Goal: Transaction & Acquisition: Purchase product/service

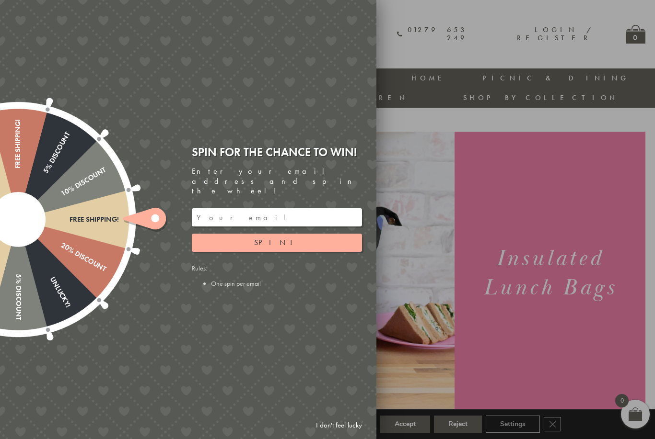
click at [311, 208] on input "email" at bounding box center [277, 217] width 170 height 18
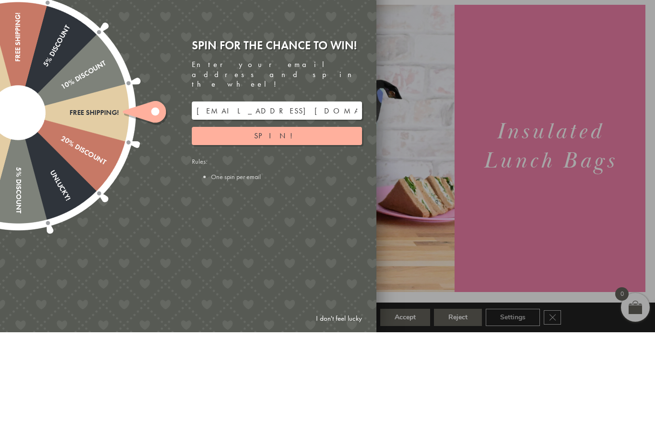
scroll to position [107, 0]
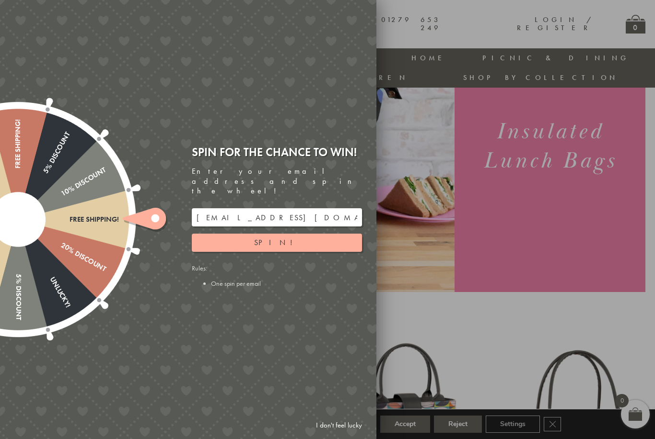
click at [304, 234] on button "Spin!" at bounding box center [277, 243] width 170 height 18
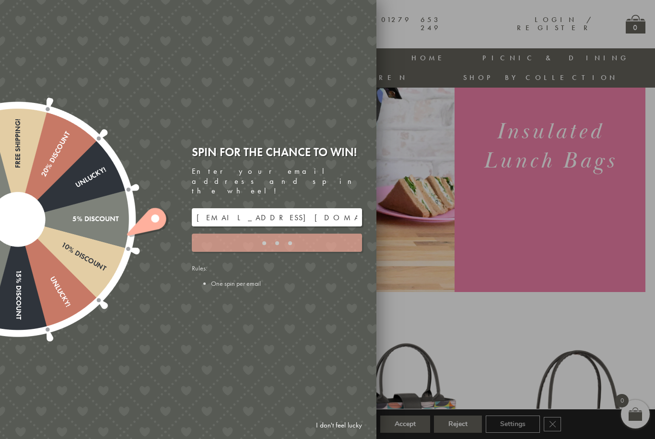
type input "886PH4TT"
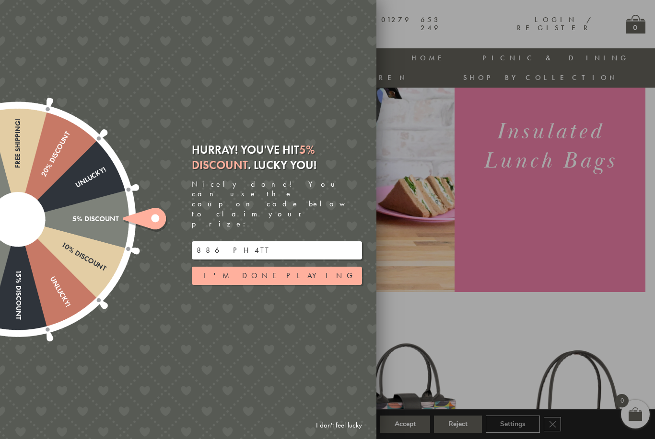
click at [277, 242] on input "886PH4TT" at bounding box center [277, 251] width 170 height 18
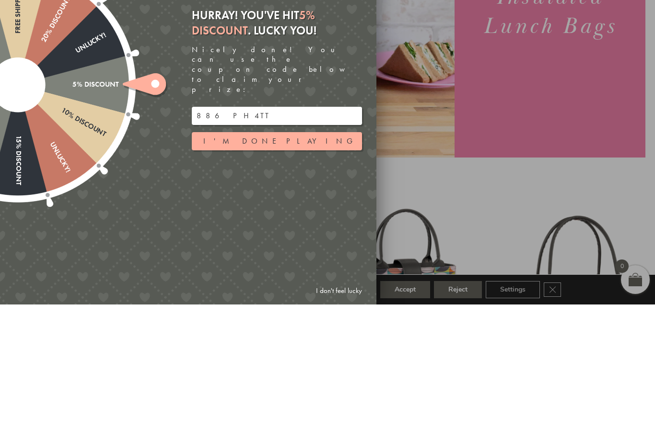
click at [230, 242] on input "886PH4TT" at bounding box center [277, 251] width 170 height 18
click at [229, 242] on input "886PH4TT" at bounding box center [277, 251] width 170 height 18
click at [301, 267] on button "I'm done playing" at bounding box center [277, 276] width 170 height 18
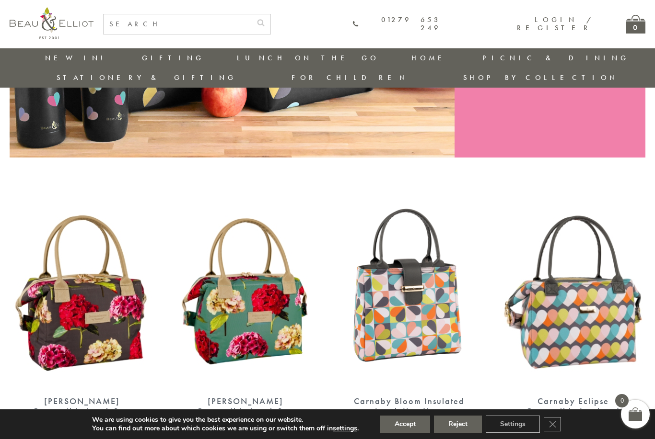
click at [512, 201] on img at bounding box center [573, 294] width 145 height 186
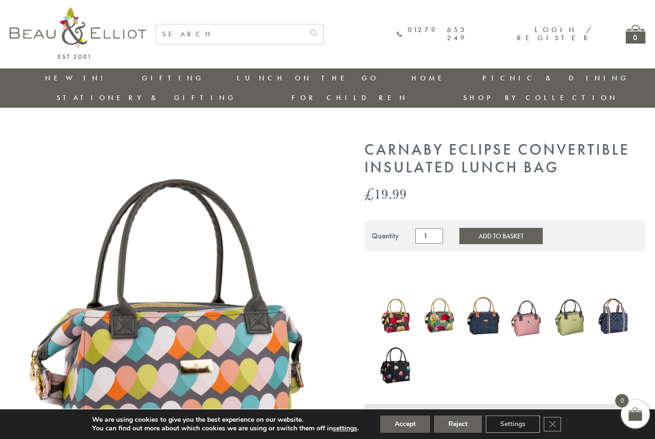
click at [246, 101] on link "Insulated Lunch Bags" at bounding box center [289, 106] width 86 height 17
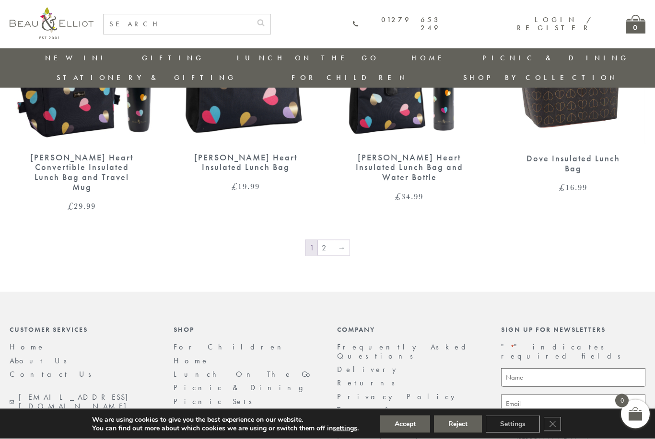
scroll to position [1624, 0]
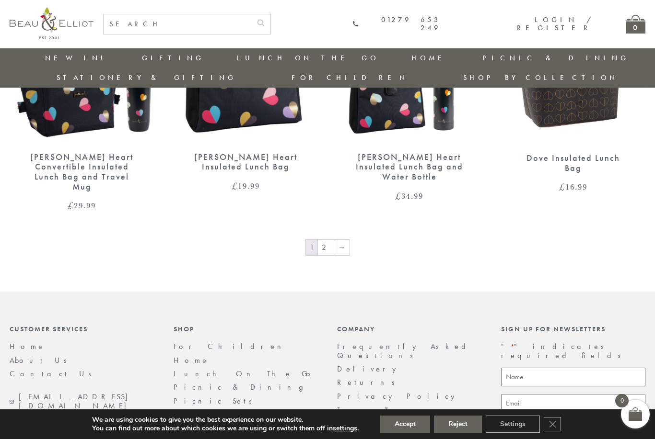
click at [326, 240] on link "2" at bounding box center [326, 247] width 16 height 15
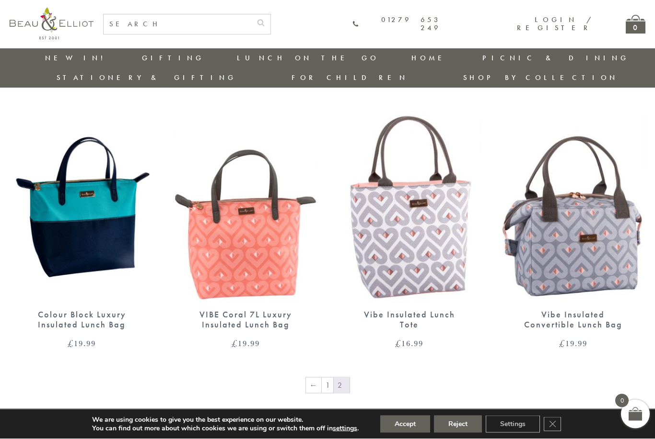
scroll to position [611, 0]
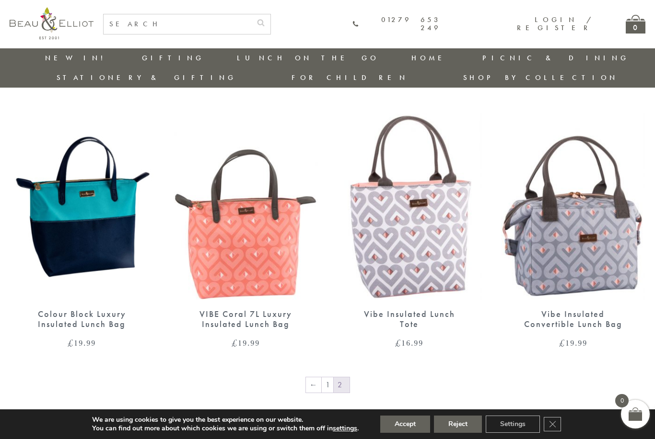
click at [411, 310] on div "Vibe Insulated Lunch Tote" at bounding box center [409, 320] width 111 height 20
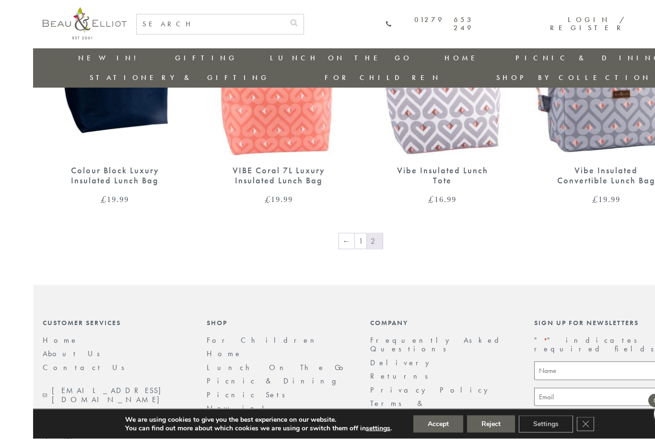
scroll to position [756, 0]
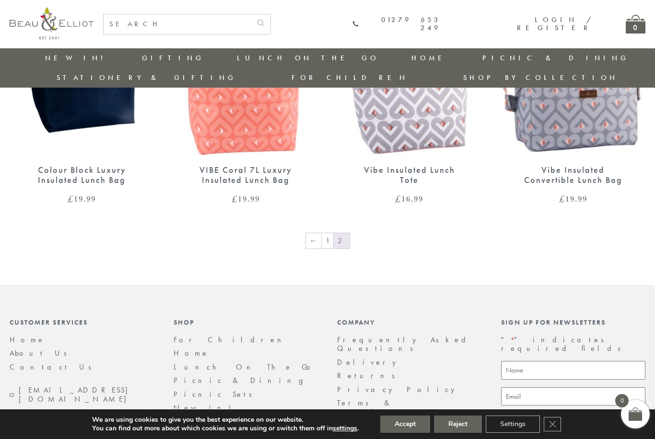
click at [329, 233] on link "1" at bounding box center [328, 240] width 12 height 15
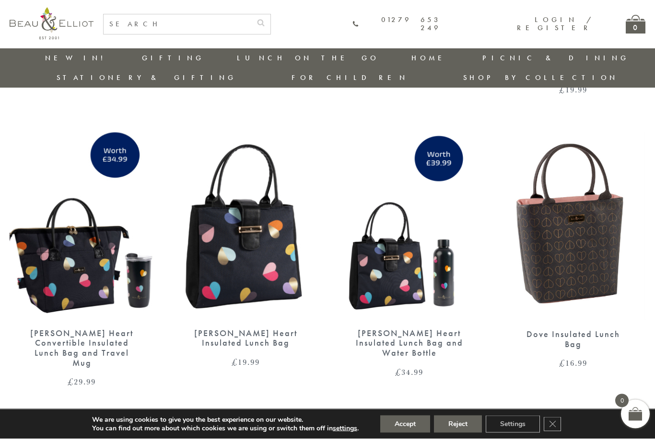
scroll to position [1450, 0]
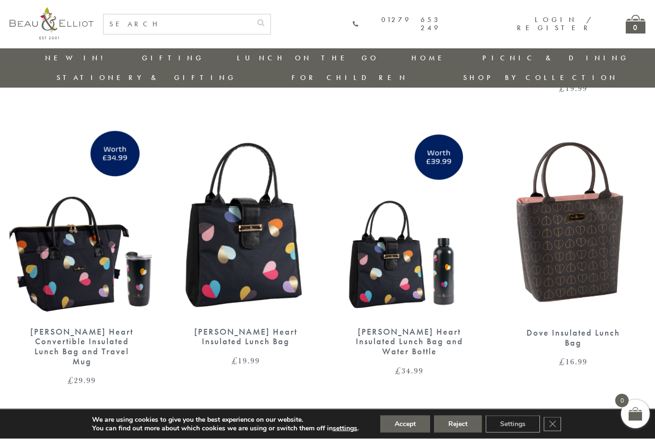
click at [238, 327] on div "[PERSON_NAME] Heart Insulated Lunch Bag" at bounding box center [245, 337] width 111 height 20
